Goal: Information Seeking & Learning: Learn about a topic

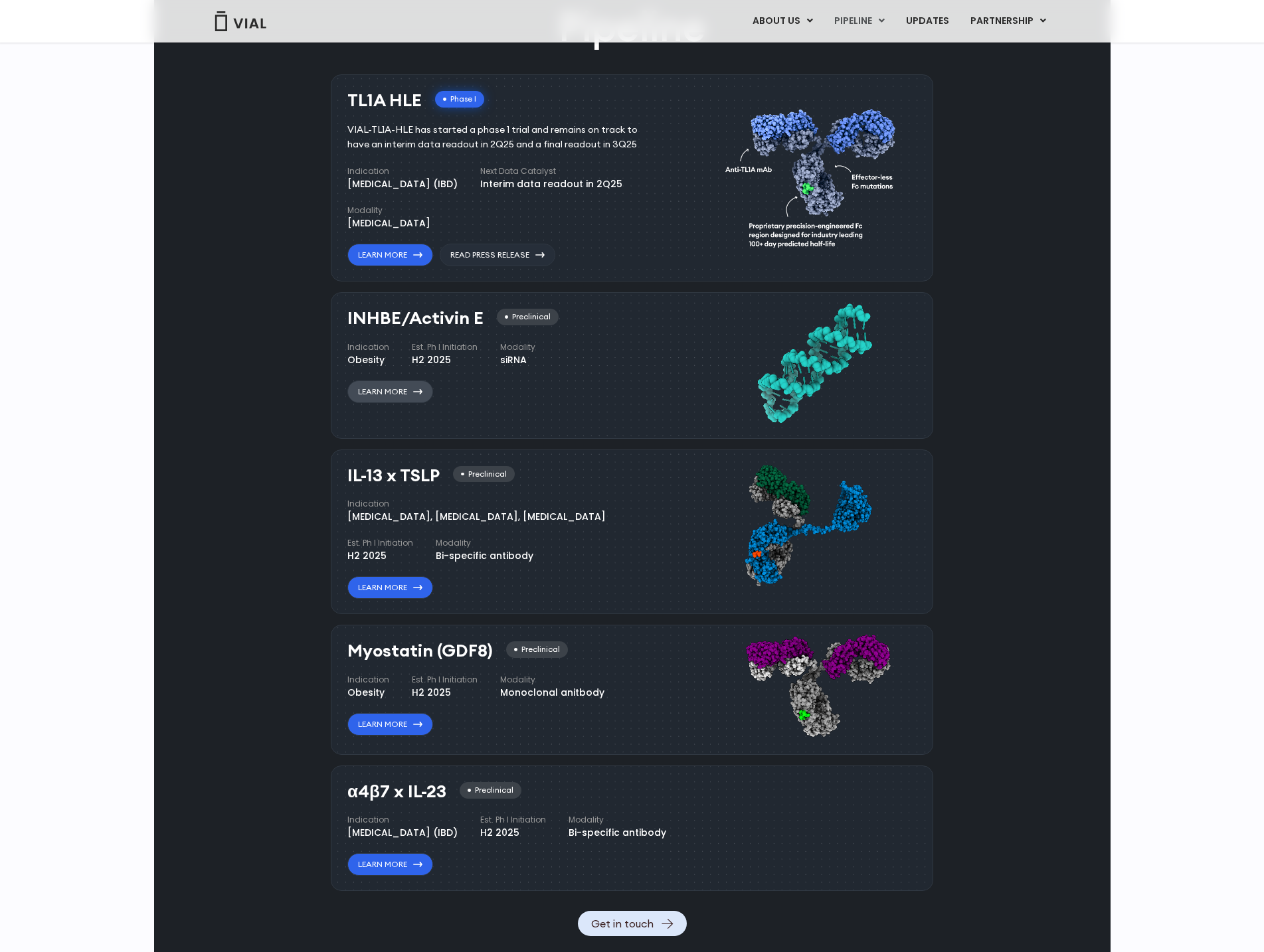
click at [373, 393] on link "Learn More" at bounding box center [390, 392] width 86 height 23
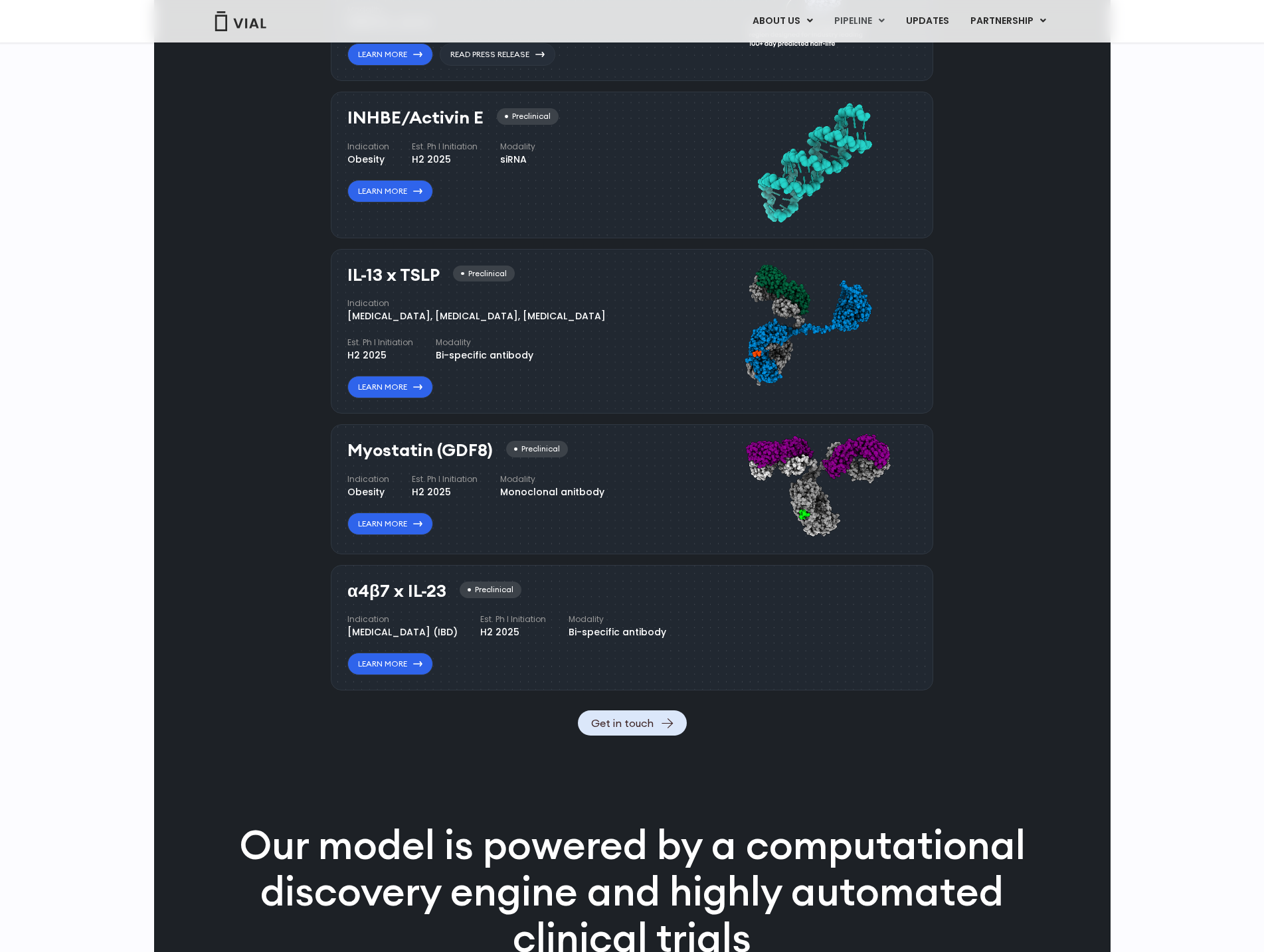
scroll to position [1129, 0]
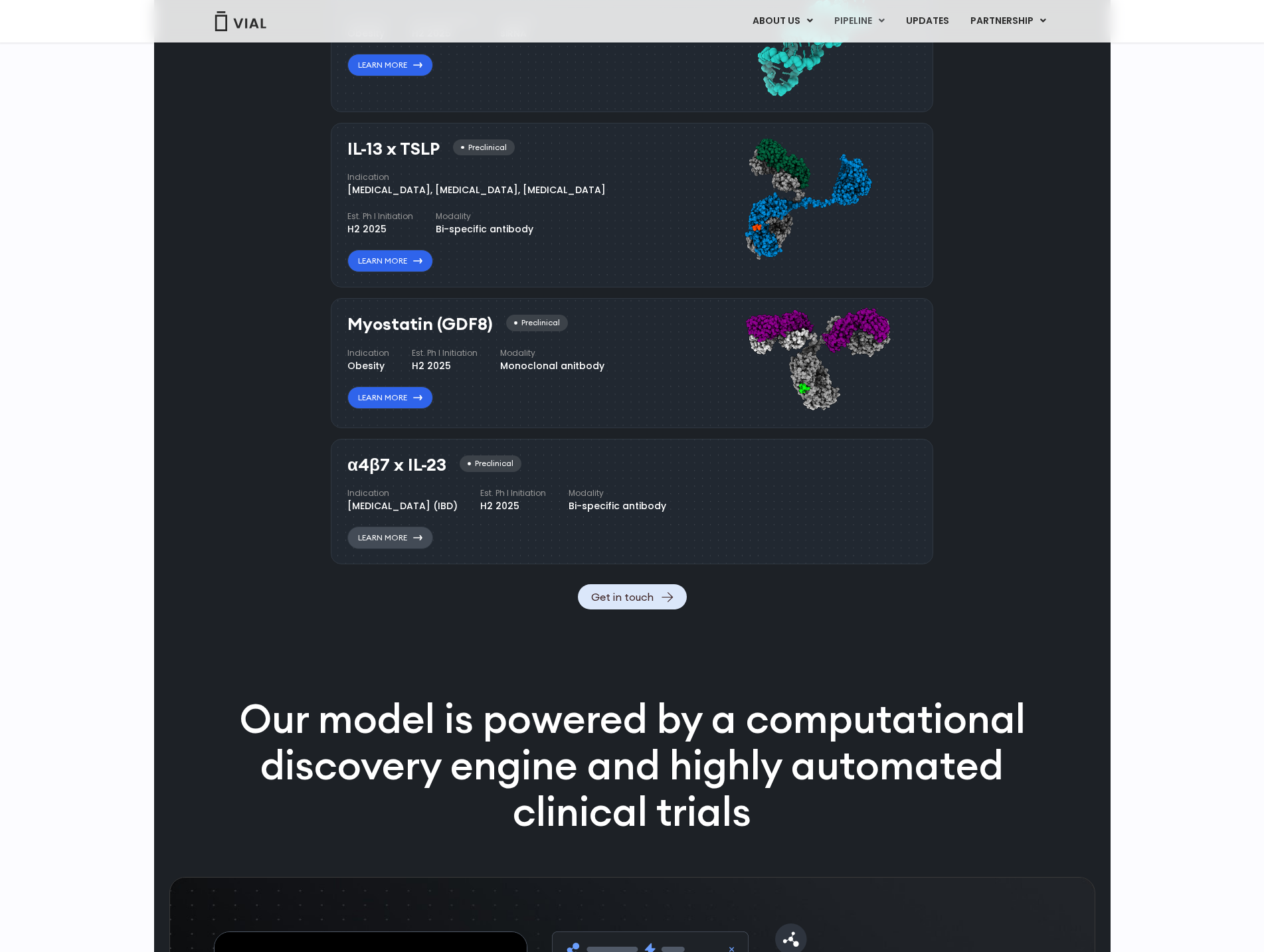
click at [428, 549] on link "Learn More" at bounding box center [390, 538] width 86 height 23
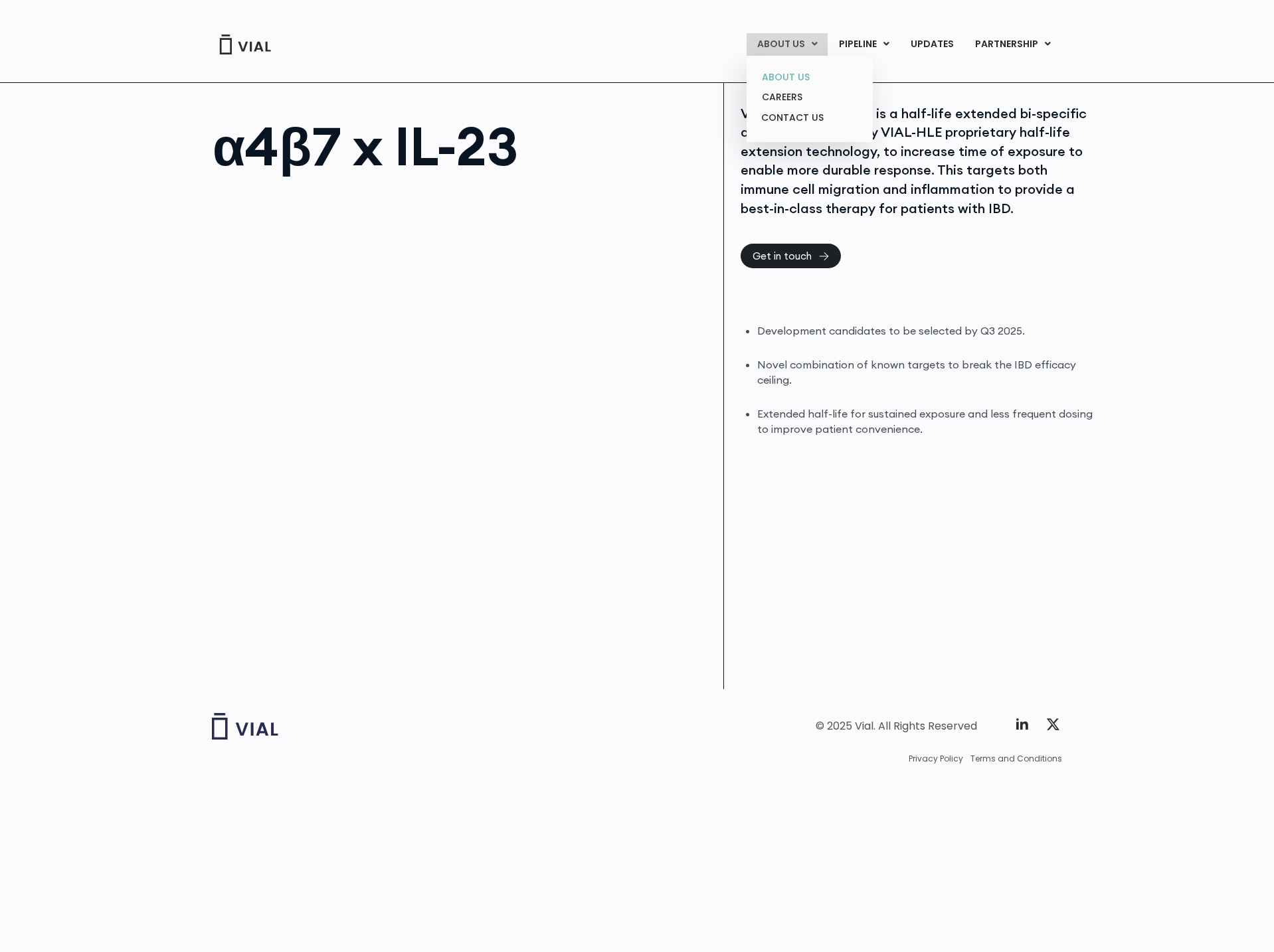
click at [810, 80] on link "ABOUT US" at bounding box center [809, 77] width 116 height 21
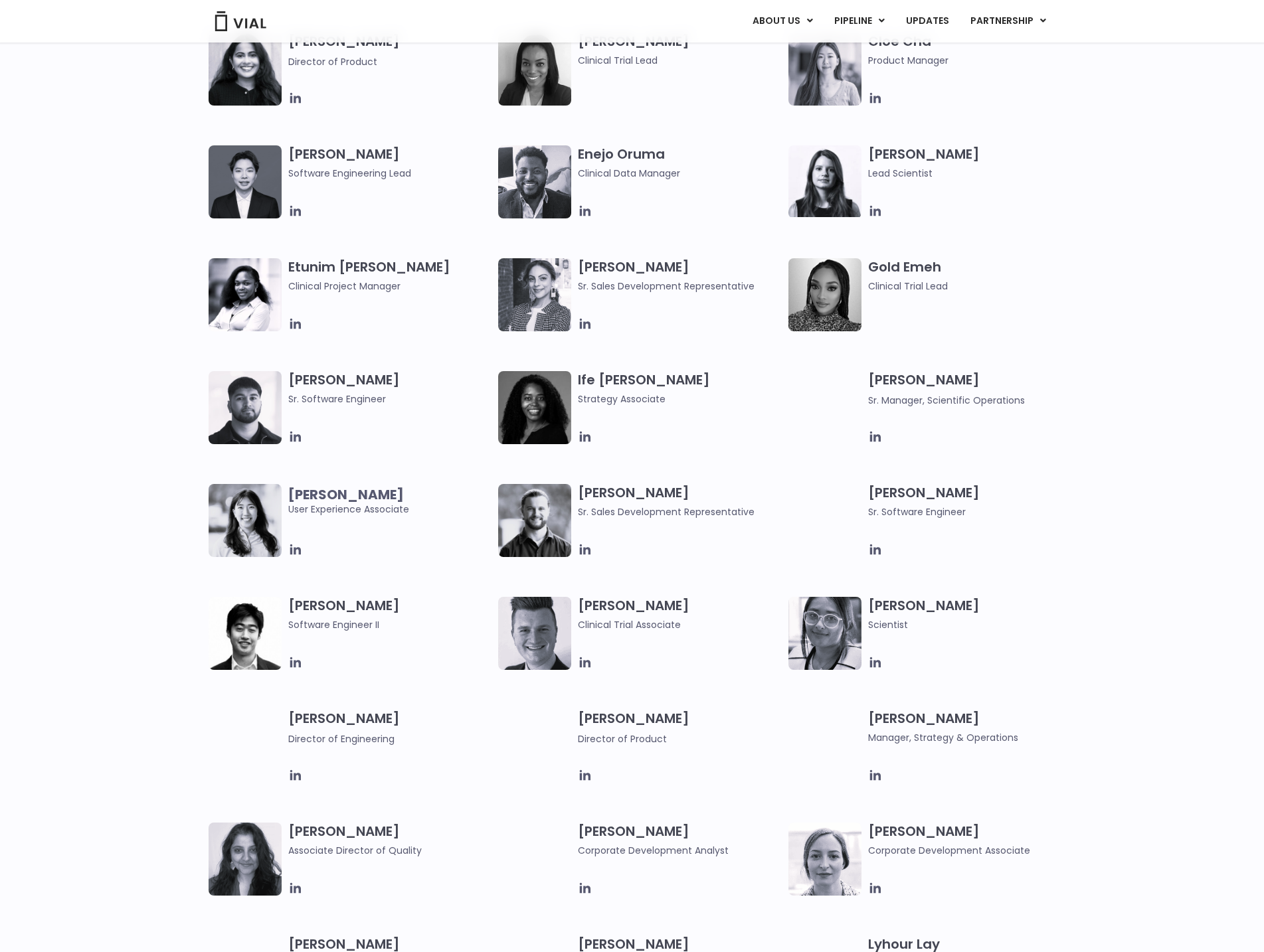
scroll to position [1262, 0]
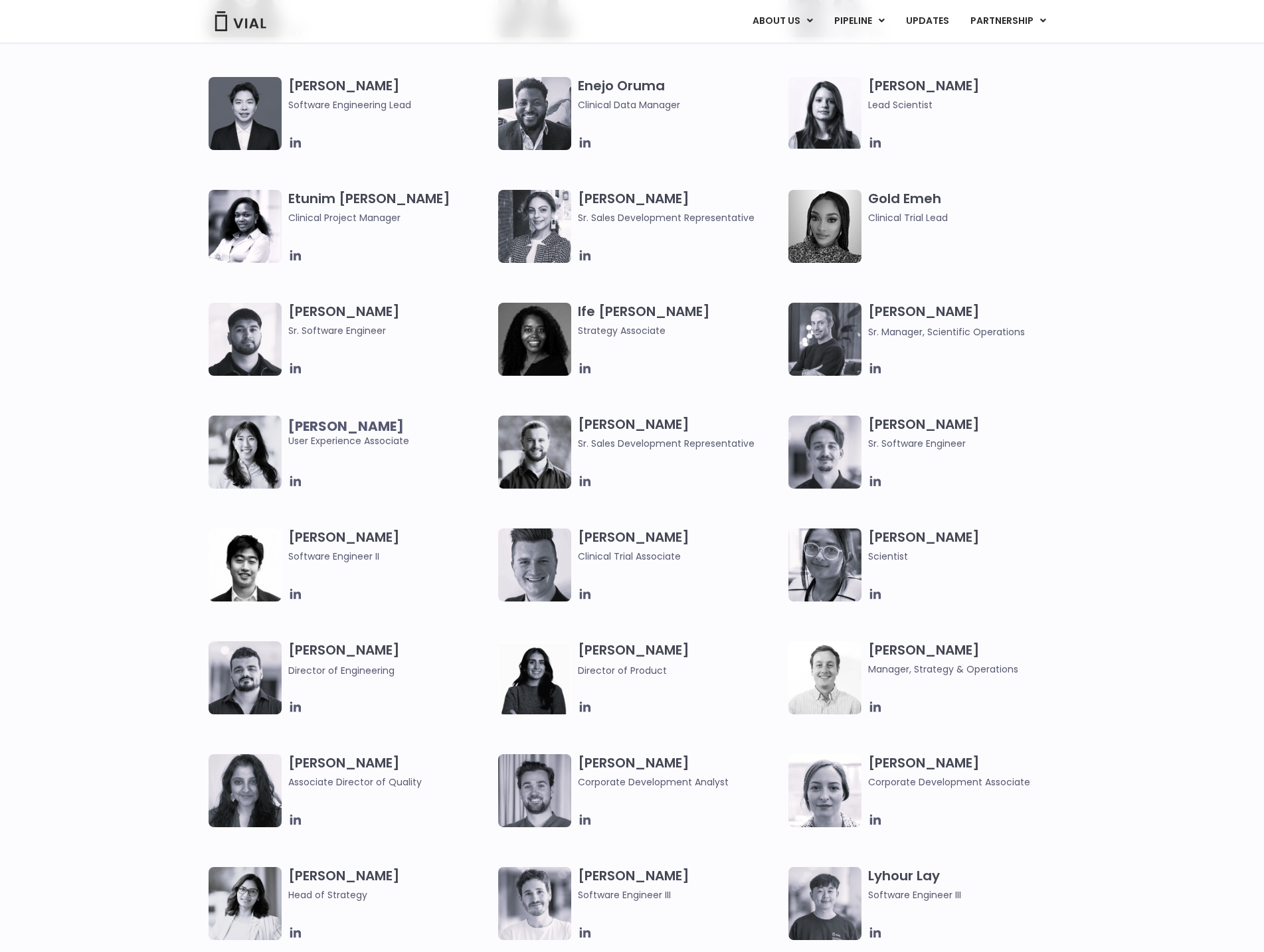
click at [911, 318] on h3 "Jared Sharp Sr. Manager, Scientific Operations" at bounding box center [970, 321] width 204 height 36
click at [905, 312] on h3 "Jared Sharp Sr. Manager, Scientific Operations" at bounding box center [970, 321] width 204 height 36
click at [844, 319] on img at bounding box center [824, 339] width 73 height 73
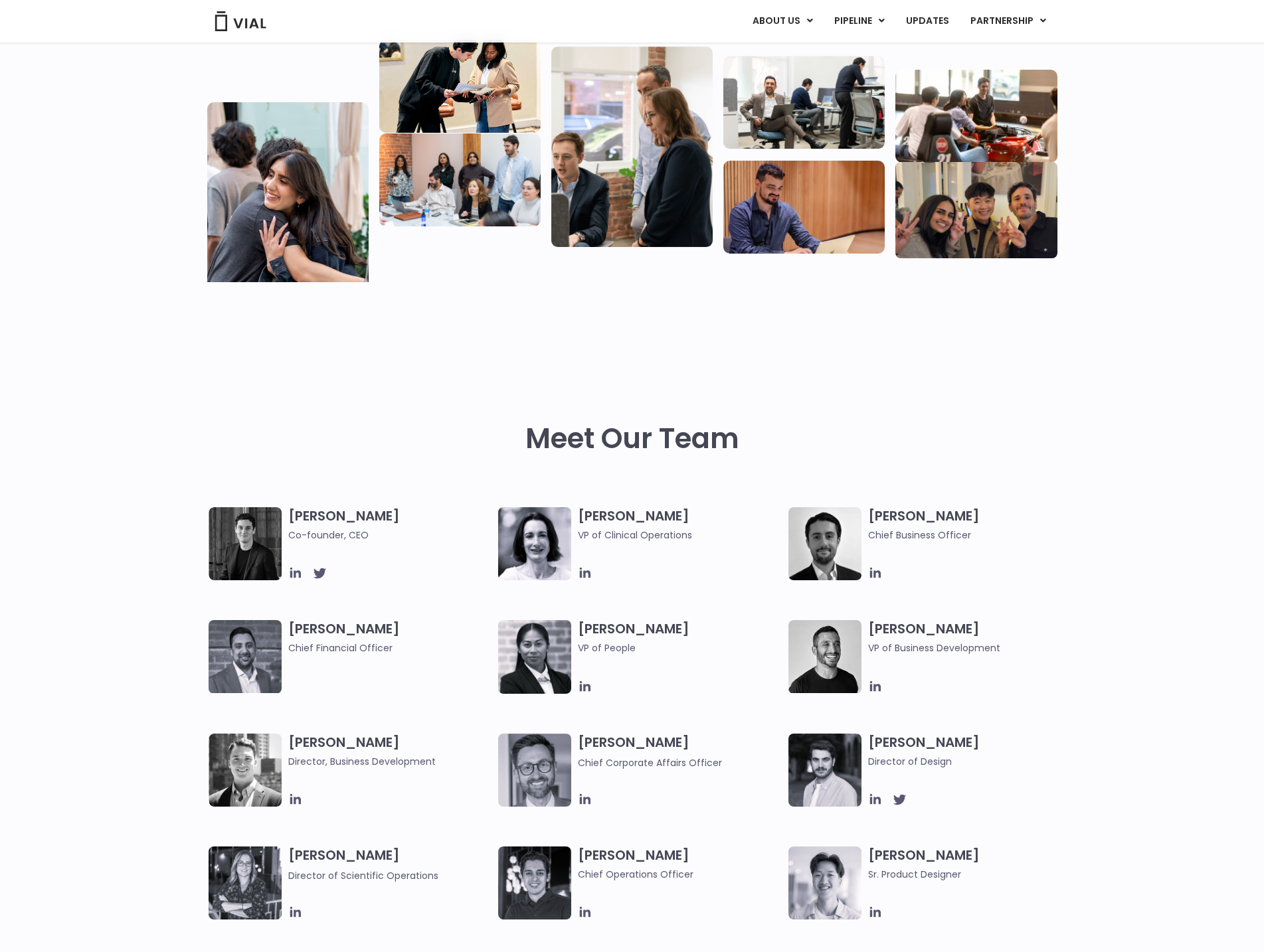
scroll to position [265, 0]
